Goal: Transaction & Acquisition: Purchase product/service

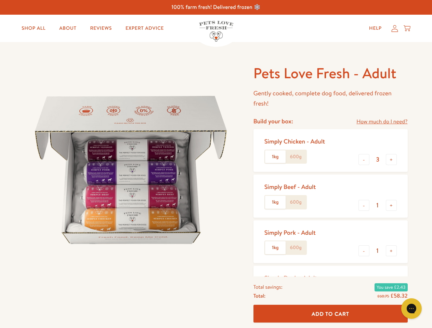
click at [216, 164] on img at bounding box center [131, 170] width 212 height 212
click at [382, 122] on link "How much do I need?" at bounding box center [381, 121] width 51 height 9
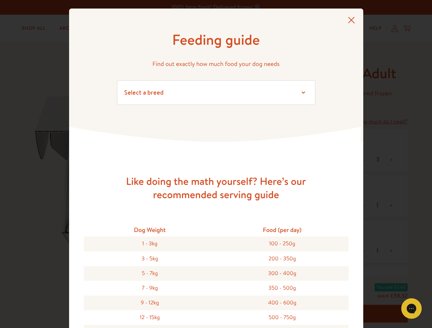
click at [364, 160] on div "Feeding guide Find out exactly how much food your dog needs Select a breed Affe…" at bounding box center [216, 164] width 432 height 328
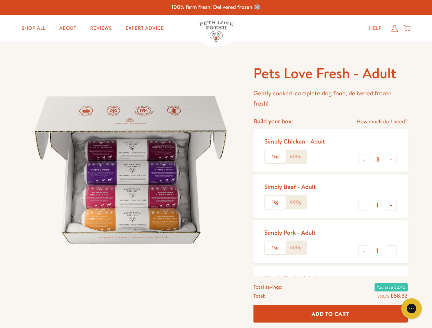
click at [391, 160] on button "+" at bounding box center [391, 159] width 11 height 11
type input "4"
click at [364, 206] on button "-" at bounding box center [364, 205] width 11 height 11
click at [391, 206] on button "+" at bounding box center [391, 205] width 11 height 11
type input "1"
